Goal: Transaction & Acquisition: Purchase product/service

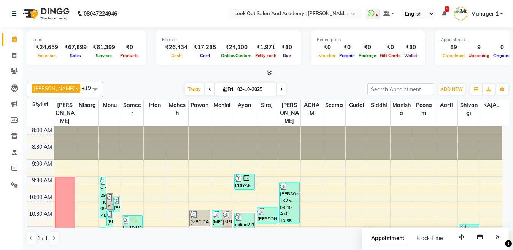
scroll to position [393, 0]
click at [188, 92] on span "Today" at bounding box center [194, 89] width 19 height 12
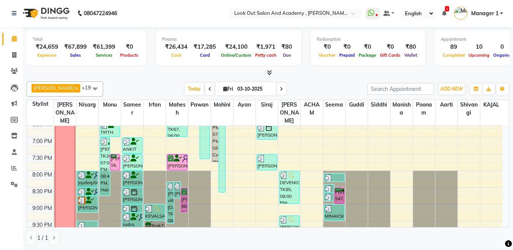
scroll to position [355, 0]
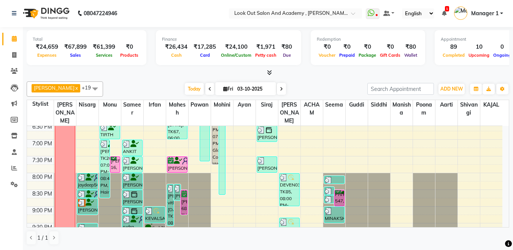
click at [281, 91] on div "Today Fri 03-10-2025" at bounding box center [235, 88] width 103 height 11
click at [280, 90] on icon at bounding box center [281, 89] width 3 height 5
type input "04-10-2025"
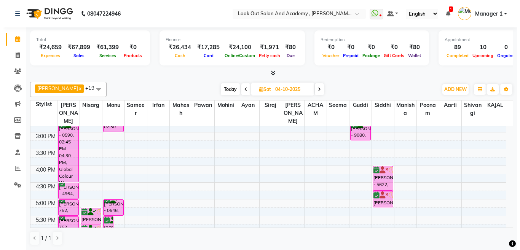
scroll to position [266, 0]
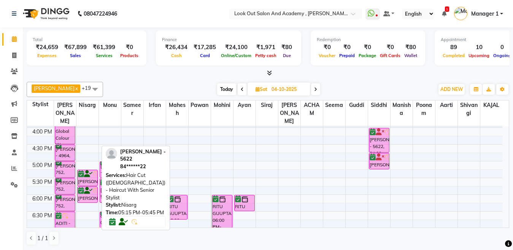
click at [89, 175] on div "KEVAL - 5622, 05:15 PM-05:45 PM, Hair Cut (Male) - Haircut With Senior Stylist" at bounding box center [88, 178] width 20 height 16
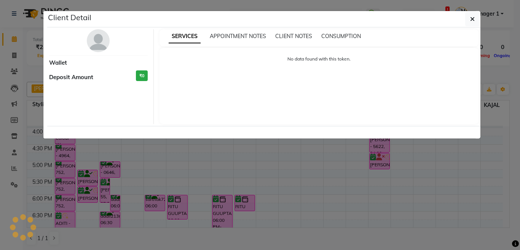
select select "6"
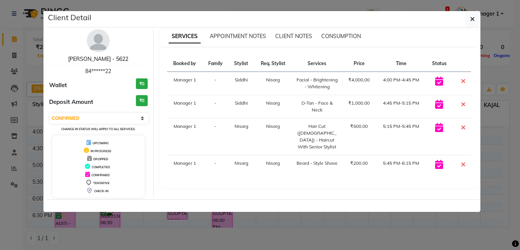
click at [97, 57] on link "KEVAL - 5622" at bounding box center [98, 59] width 60 height 7
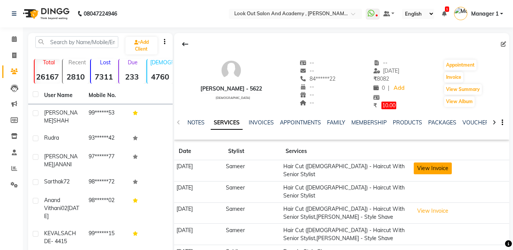
click at [442, 167] on button "View Invoice" at bounding box center [433, 168] width 38 height 12
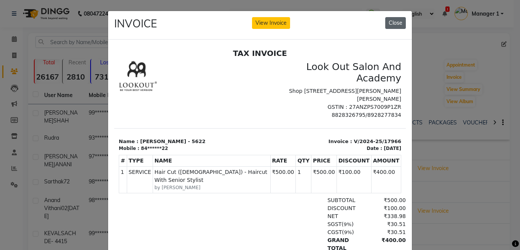
click at [391, 21] on button "Close" at bounding box center [395, 23] width 21 height 12
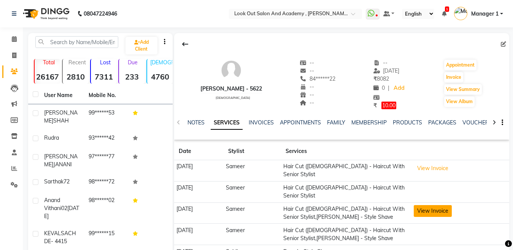
click at [437, 205] on button "View Invoice" at bounding box center [433, 211] width 38 height 12
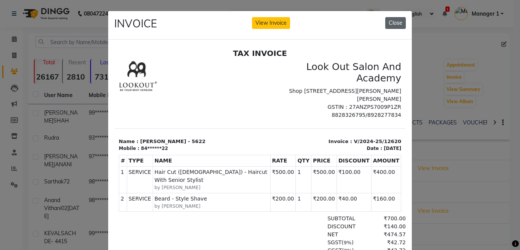
click at [396, 25] on button "Close" at bounding box center [395, 23] width 21 height 12
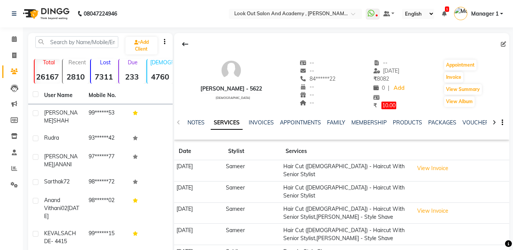
scroll to position [38, 0]
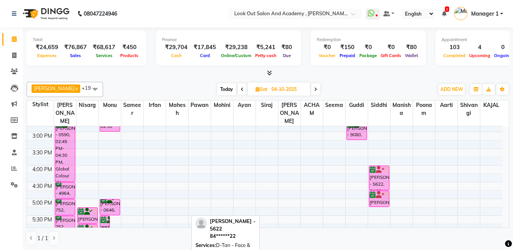
scroll to position [228, 0]
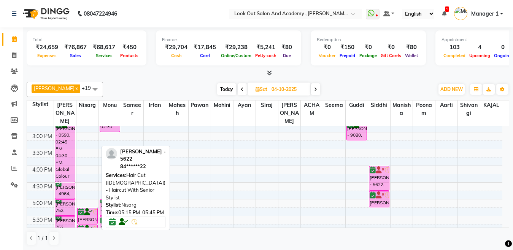
click at [89, 210] on div "KEVAL - 5622, 05:15 PM-05:45 PM, Hair Cut (Male) - Haircut With Senior Stylist" at bounding box center [88, 216] width 20 height 16
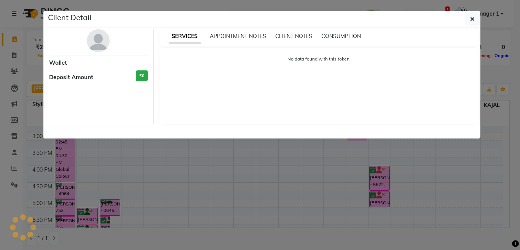
select select "6"
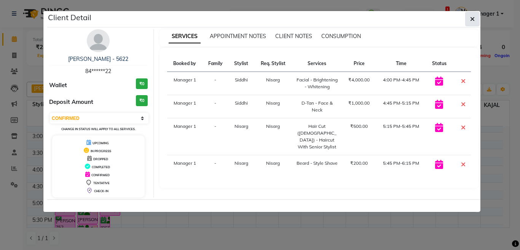
click at [472, 18] on icon "button" at bounding box center [472, 19] width 5 height 6
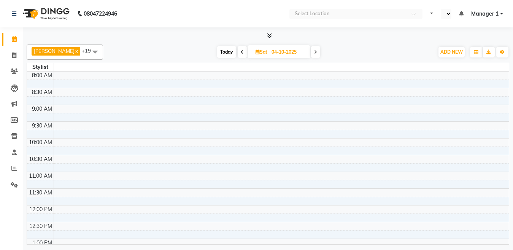
select select "en"
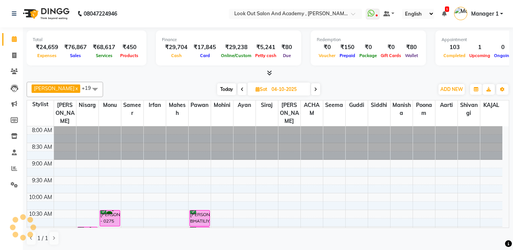
click at [218, 88] on span "Today" at bounding box center [226, 89] width 19 height 12
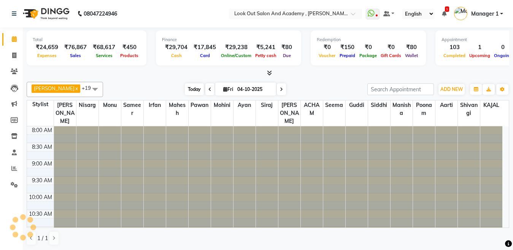
type input "03-10-2025"
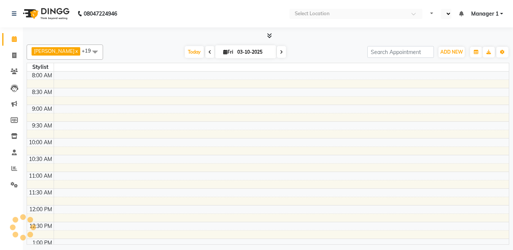
select select "en"
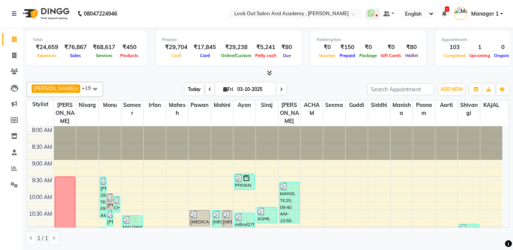
click at [185, 83] on span "Today" at bounding box center [194, 89] width 19 height 12
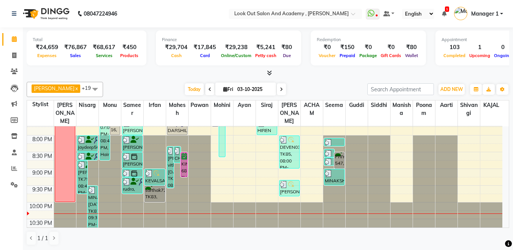
click at [279, 88] on span at bounding box center [281, 89] width 9 height 12
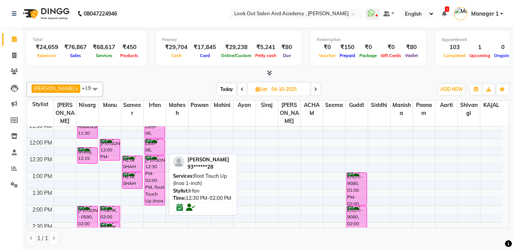
scroll to position [164, 0]
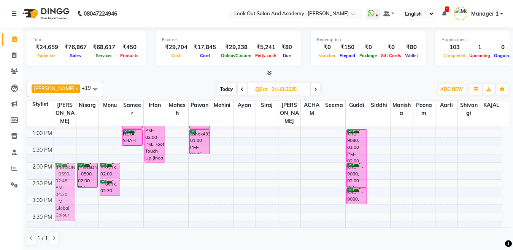
drag, startPoint x: 63, startPoint y: 204, endPoint x: 66, endPoint y: 177, distance: 27.6
click at [66, 177] on div "PRIYA shroff - 0590, 02:45 PM-04:30 PM, Global Colour Women - Upto Waist CHITRA…" at bounding box center [65, 213] width 22 height 502
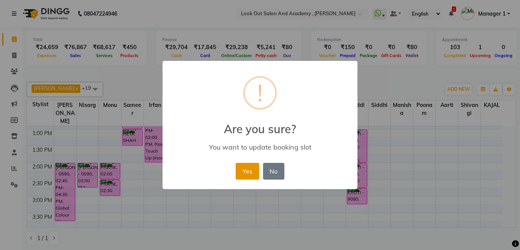
click at [246, 177] on button "Yes" at bounding box center [247, 171] width 23 height 17
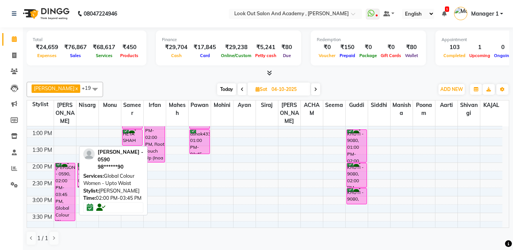
scroll to position [126, 0]
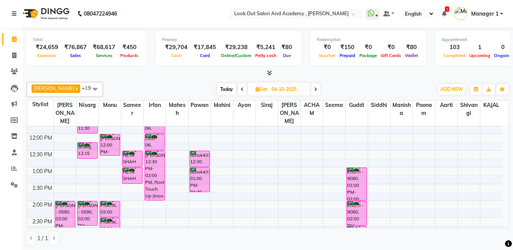
click at [220, 87] on span "Today" at bounding box center [226, 89] width 19 height 12
type input "03-10-2025"
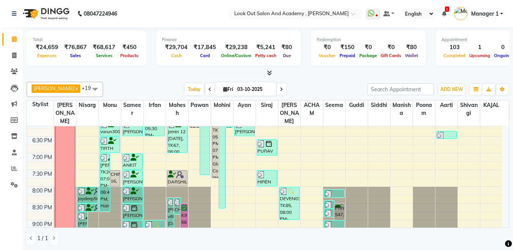
scroll to position [355, 0]
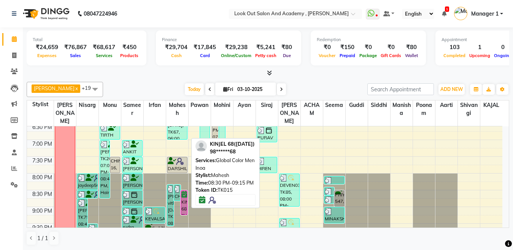
click at [183, 195] on div "[PERSON_NAME] 68([DATE]), TK15, 08:30 PM-09:15 PM, Global Color Men Inoa" at bounding box center [184, 203] width 6 height 24
click at [184, 195] on div "[PERSON_NAME] 68([DATE]), TK15, 08:30 PM-09:15 PM, Global Color Men Inoa" at bounding box center [184, 203] width 6 height 24
select select "6"
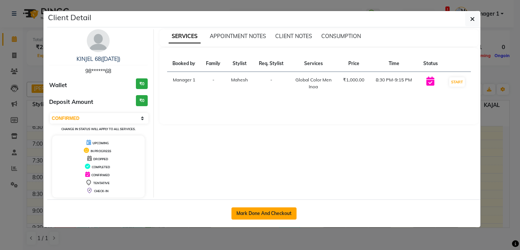
click at [255, 217] on button "Mark Done And Checkout" at bounding box center [263, 213] width 65 height 12
select select "service"
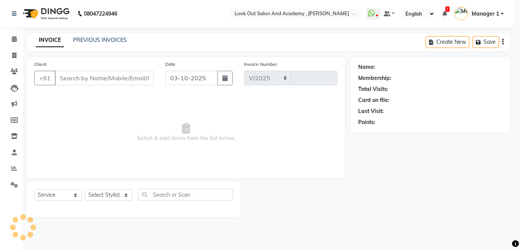
select select "4708"
type input "13898"
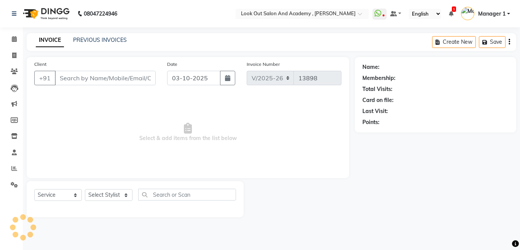
type input "98******68"
select select "28201"
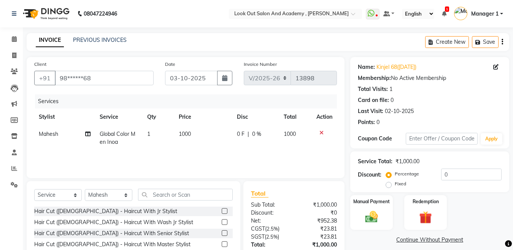
click at [185, 132] on span "1000" at bounding box center [185, 134] width 12 height 7
select select "28201"
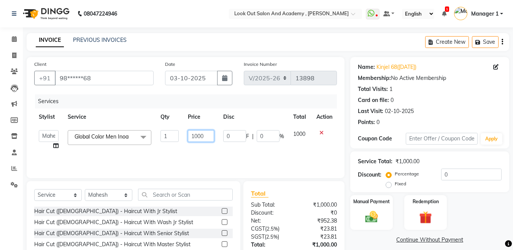
drag, startPoint x: 204, startPoint y: 138, endPoint x: 158, endPoint y: 144, distance: 46.4
click at [158, 144] on tr "Aarti Aatish ACHAM Aftab Afzal AKSHADA ITWARI Akthar Hussain Ayan Dhaval Solank…" at bounding box center [185, 140] width 303 height 29
type input "1500"
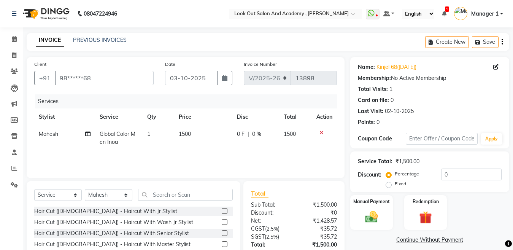
click at [223, 162] on div "Services Stylist Service Qty Price Disc Total Action Mahesh Global Color Men In…" at bounding box center [185, 132] width 303 height 76
click at [184, 195] on input "text" at bounding box center [185, 195] width 95 height 12
click at [45, 140] on td "Mahesh" at bounding box center [64, 138] width 61 height 25
select select "28201"
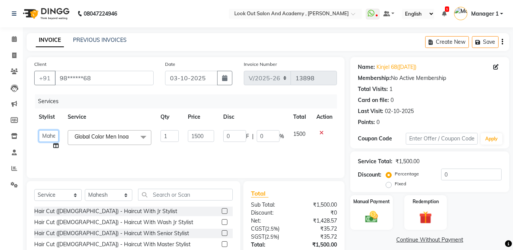
click at [46, 137] on select "Aarti Aatish ACHAM Aftab Afzal AKSHADA ITWARI Akthar Hussain Ayan Dhaval Solank…" at bounding box center [49, 136] width 20 height 12
select select "28282"
click at [91, 193] on select "Select Stylist Aarti Aatish ACHAM Aftab Afzal AKSHADA ITWARI Akthar Hussain Aya…" at bounding box center [109, 195] width 48 height 12
select select "28282"
click at [114, 197] on select "Select Stylist Aarti Aatish ACHAM Aftab Afzal AKSHADA ITWARI Akthar Hussain Aya…" at bounding box center [109, 195] width 48 height 12
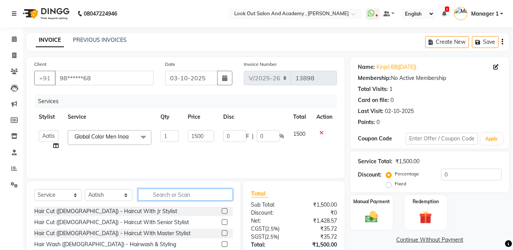
click at [172, 194] on input "text" at bounding box center [185, 195] width 95 height 12
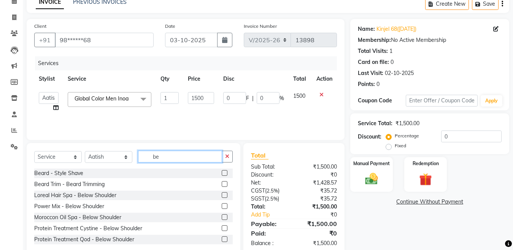
drag, startPoint x: 163, startPoint y: 160, endPoint x: 98, endPoint y: 166, distance: 64.9
click at [99, 166] on div "Select Service Product Membership Package Voucher Prepaid Gift Card Select Styl…" at bounding box center [133, 160] width 199 height 18
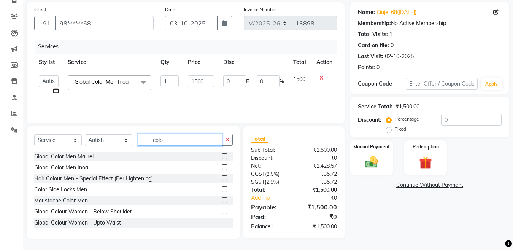
drag, startPoint x: 178, startPoint y: 142, endPoint x: 127, endPoint y: 148, distance: 51.0
click at [127, 148] on div "Select Service Product Membership Package Voucher Prepaid Gift Card Select Styl…" at bounding box center [133, 143] width 199 height 18
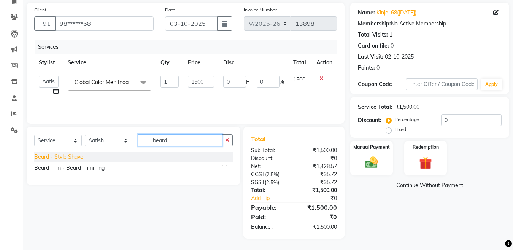
type input "beard"
click at [75, 158] on div "Beard - Style Shave" at bounding box center [58, 157] width 49 height 8
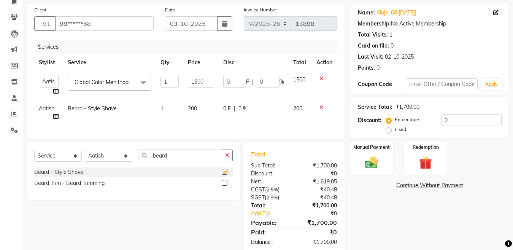
checkbox input "false"
click at [219, 86] on td "0 F | 0 %" at bounding box center [254, 85] width 70 height 29
click at [205, 109] on td "200" at bounding box center [200, 112] width 35 height 25
select select "28282"
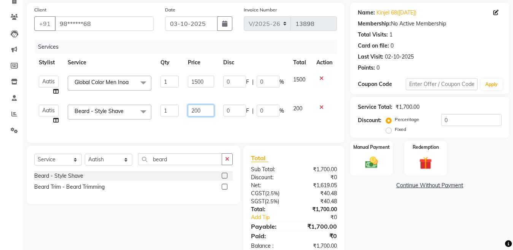
drag, startPoint x: 207, startPoint y: 109, endPoint x: 153, endPoint y: 115, distance: 54.3
click at [151, 113] on tr "Aarti Aatish ACHAM Aftab Afzal AKSHADA ITWARI Akthar Hussain Ayan Dhaval Solank…" at bounding box center [185, 114] width 303 height 29
type input "600"
drag, startPoint x: 194, startPoint y: 130, endPoint x: 207, endPoint y: 129, distance: 13.4
click at [194, 130] on div "Services Stylist Service Qty Price Disc Total Action Aarti Aatish ACHAM Aftab A…" at bounding box center [185, 87] width 303 height 95
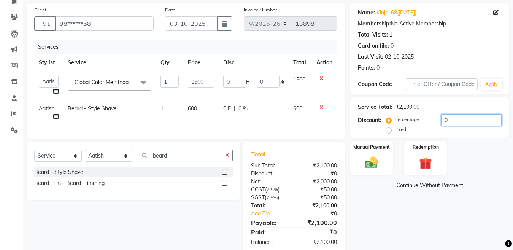
drag, startPoint x: 474, startPoint y: 115, endPoint x: 410, endPoint y: 121, distance: 63.9
click at [410, 121] on div "Percentage Fixed 0" at bounding box center [445, 124] width 114 height 21
type input "2"
type input "30"
type input "2"
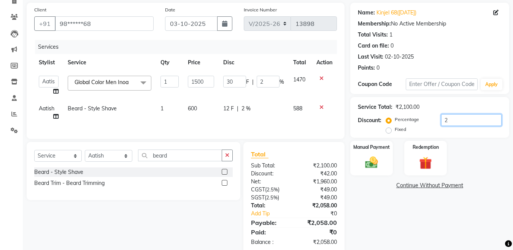
type input "20"
type input "300"
type input "20"
click at [283, 138] on div "Client +91 98******68 Date 03-10-2025 Invoice Number V/2025 V/2025-26 13898 Ser…" at bounding box center [186, 71] width 318 height 136
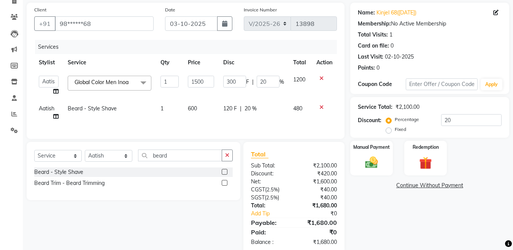
click at [295, 126] on div "Services Stylist Service Qty Price Disc Total Action Aarti Aatish ACHAM Aftab A…" at bounding box center [185, 85] width 303 height 91
click at [371, 171] on div "Manual Payment" at bounding box center [372, 158] width 44 height 36
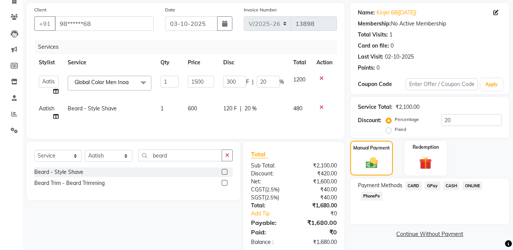
click at [407, 185] on span "CARD" at bounding box center [414, 185] width 16 height 9
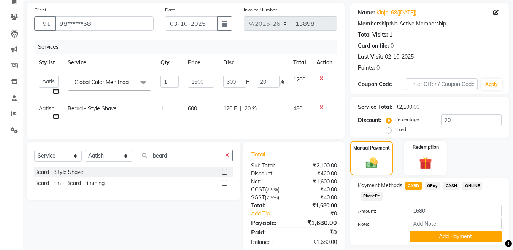
click at [454, 183] on span "CASH" at bounding box center [452, 185] width 16 height 9
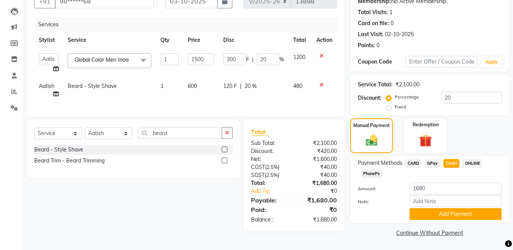
drag, startPoint x: 434, startPoint y: 162, endPoint x: 431, endPoint y: 183, distance: 21.1
click at [434, 163] on span "GPay" at bounding box center [433, 163] width 16 height 9
drag, startPoint x: 436, startPoint y: 187, endPoint x: 331, endPoint y: 198, distance: 106.0
click at [331, 198] on div "Client +91 98******68 Date 03-10-2025 Invoice Number V/2025 V/2025-26 13898 Ser…" at bounding box center [268, 109] width 494 height 258
type input "1400"
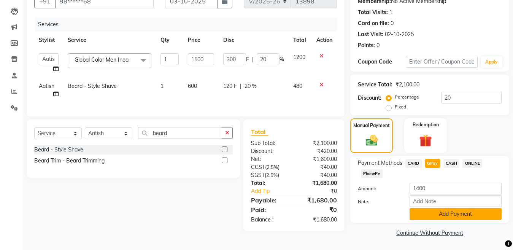
click at [426, 215] on button "Add Payment" at bounding box center [456, 214] width 92 height 12
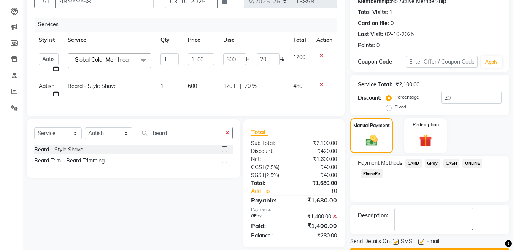
click at [423, 246] on div at bounding box center [421, 243] width 5 height 8
click at [423, 244] on label at bounding box center [422, 242] width 6 height 6
click at [423, 244] on input "checkbox" at bounding box center [421, 242] width 5 height 5
checkbox input "false"
click at [334, 219] on icon at bounding box center [335, 216] width 4 height 5
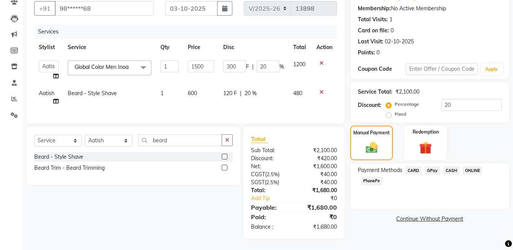
click at [445, 166] on span "CASH" at bounding box center [452, 170] width 16 height 9
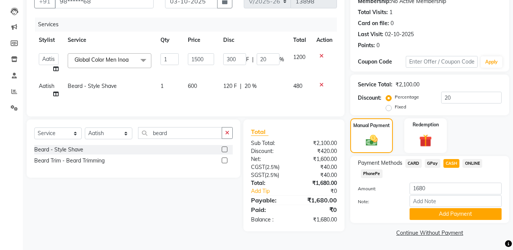
drag, startPoint x: 446, startPoint y: 181, endPoint x: 338, endPoint y: 186, distance: 108.2
click at [339, 185] on div "Client +91 98******68 Date 03-10-2025 Invoice Number V/2025 V/2025-26 13898 Ser…" at bounding box center [268, 109] width 494 height 258
drag, startPoint x: 444, startPoint y: 188, endPoint x: 386, endPoint y: 193, distance: 58.8
click at [386, 193] on div "Amount: 1680" at bounding box center [429, 189] width 155 height 13
type input "1400"
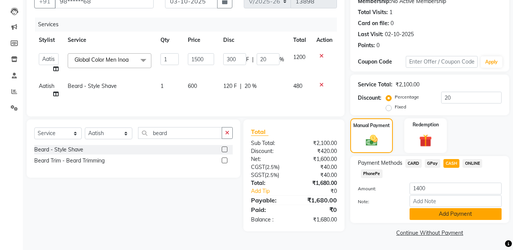
click at [435, 215] on button "Add Payment" at bounding box center [456, 214] width 92 height 12
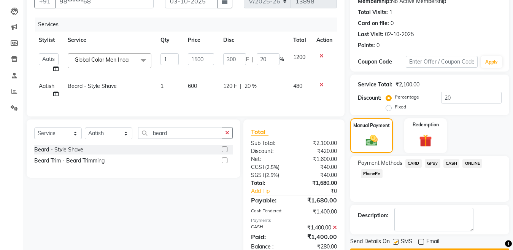
click at [429, 165] on span "GPay" at bounding box center [433, 163] width 16 height 9
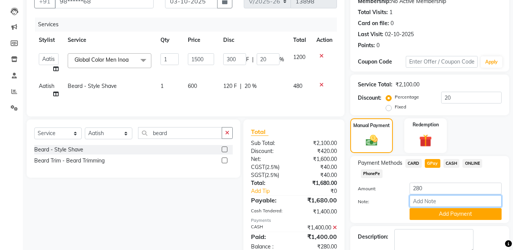
click at [441, 200] on input "Note:" at bounding box center [456, 201] width 92 height 12
type input "Nisarg mom"
click at [439, 212] on button "Add Payment" at bounding box center [456, 214] width 92 height 12
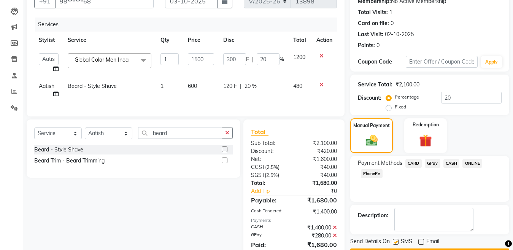
scroll to position [111, 0]
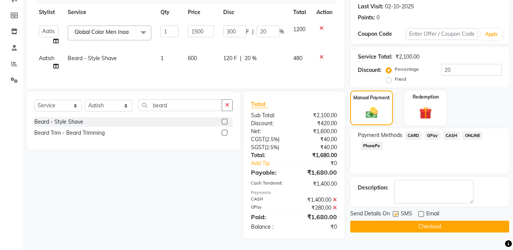
click at [398, 211] on label at bounding box center [396, 214] width 6 height 6
click at [398, 212] on input "checkbox" at bounding box center [395, 214] width 5 height 5
click at [396, 211] on label at bounding box center [396, 214] width 6 height 6
click at [396, 212] on input "checkbox" at bounding box center [395, 214] width 5 height 5
checkbox input "true"
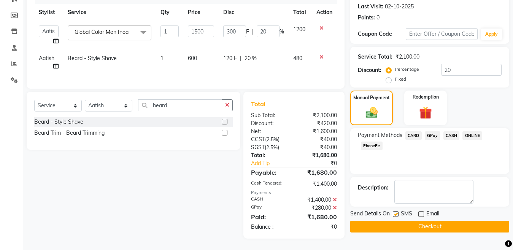
click at [394, 221] on button "Checkout" at bounding box center [429, 227] width 159 height 12
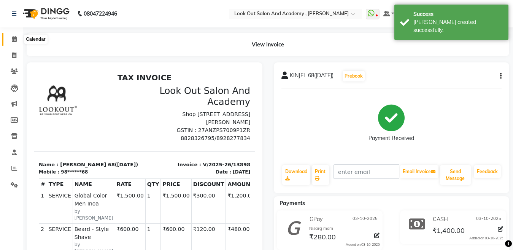
drag, startPoint x: 14, startPoint y: 41, endPoint x: 29, endPoint y: 44, distance: 15.5
click at [14, 41] on icon at bounding box center [14, 39] width 5 height 6
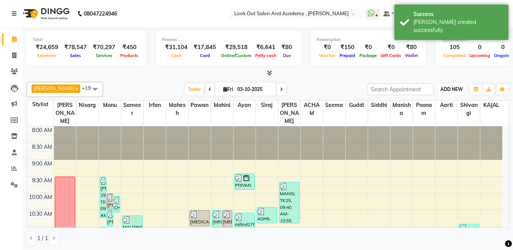
click at [452, 92] on button "ADD NEW Toggle Dropdown" at bounding box center [452, 89] width 26 height 11
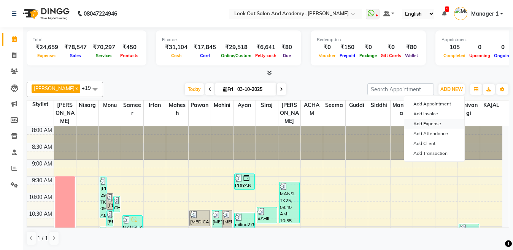
click at [437, 124] on link "Add Expense" at bounding box center [434, 124] width 60 height 10
select select "1"
select select "3545"
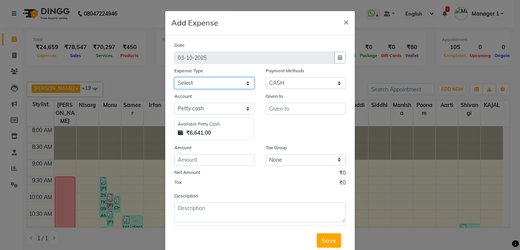
click at [188, 84] on select "Select Advance Salary Big Temple Box Cash Shortage Commission Given To Staff DH…" at bounding box center [214, 83] width 80 height 12
select select "7907"
click at [174, 77] on select "Select Advance Salary Big Temple Box Cash Shortage Commission Given To Staff DH…" at bounding box center [214, 83] width 80 height 12
drag, startPoint x: 252, startPoint y: 108, endPoint x: 262, endPoint y: 107, distance: 10.3
click at [253, 108] on div "Account Select Petty cash Available Petty Cash ₹6,641.00" at bounding box center [214, 116] width 91 height 48
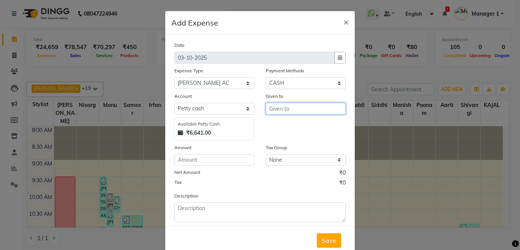
click at [266, 107] on input "text" at bounding box center [306, 109] width 80 height 12
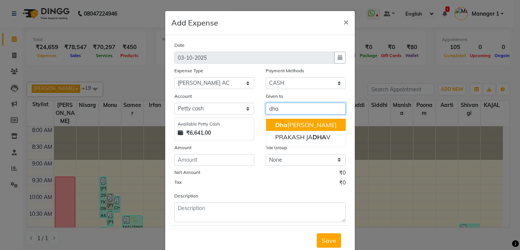
click at [302, 124] on ngb-highlight "Dha val Solanki" at bounding box center [305, 125] width 61 height 8
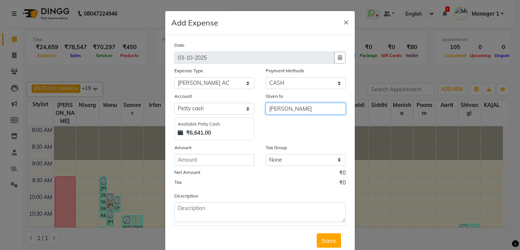
type input "[PERSON_NAME]"
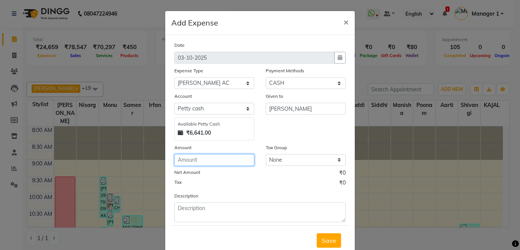
click at [212, 158] on input "number" at bounding box center [214, 160] width 80 height 12
type input "6500"
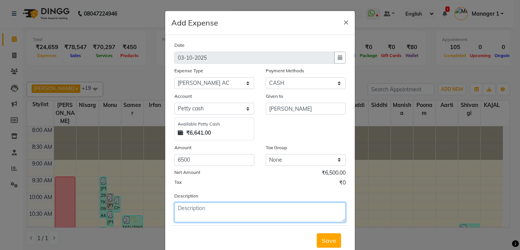
click at [207, 218] on textarea at bounding box center [259, 212] width 171 height 20
type textarea "home"
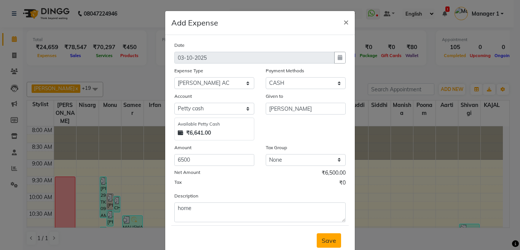
click at [317, 240] on button "Save" at bounding box center [329, 240] width 24 height 14
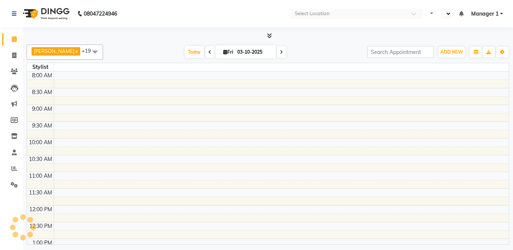
select select "en"
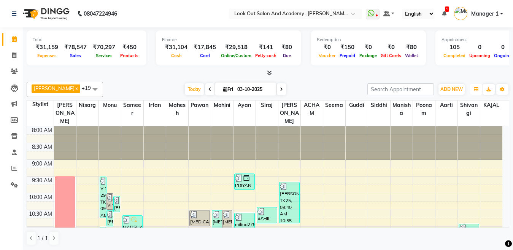
drag, startPoint x: 478, startPoint y: 92, endPoint x: 296, endPoint y: 19, distance: 196.3
click at [477, 94] on button "button" at bounding box center [476, 89] width 12 height 11
